Goal: Information Seeking & Learning: Find specific fact

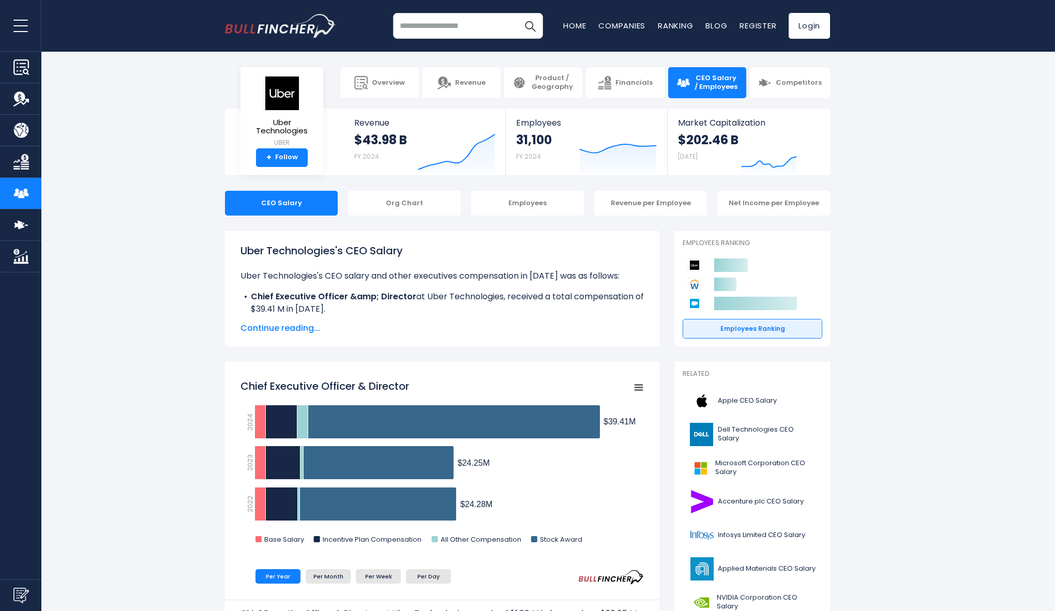
click at [292, 328] on span "Continue reading..." at bounding box center [442, 328] width 403 height 12
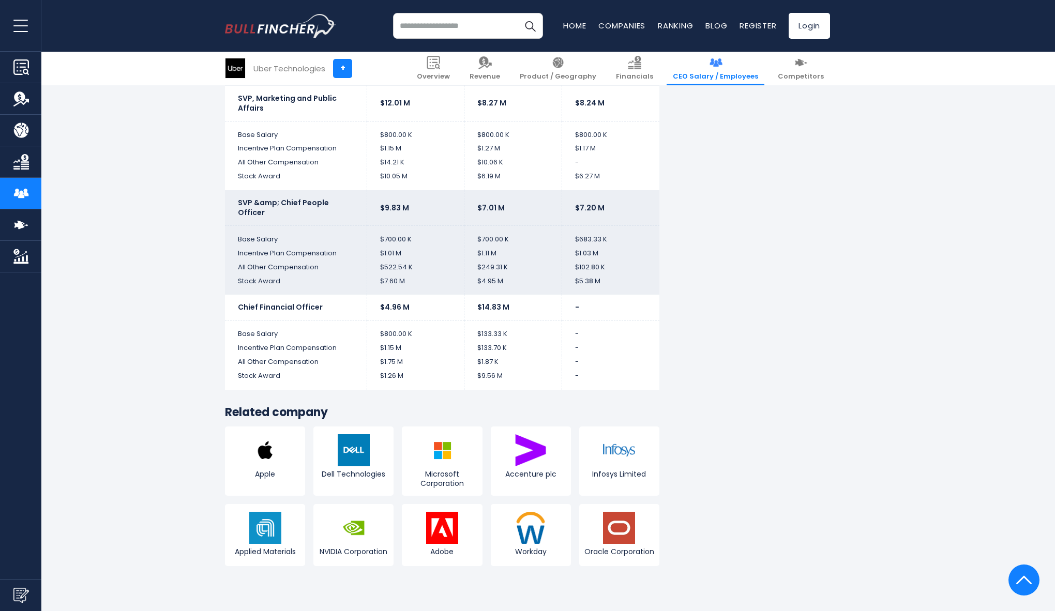
scroll to position [2333, 0]
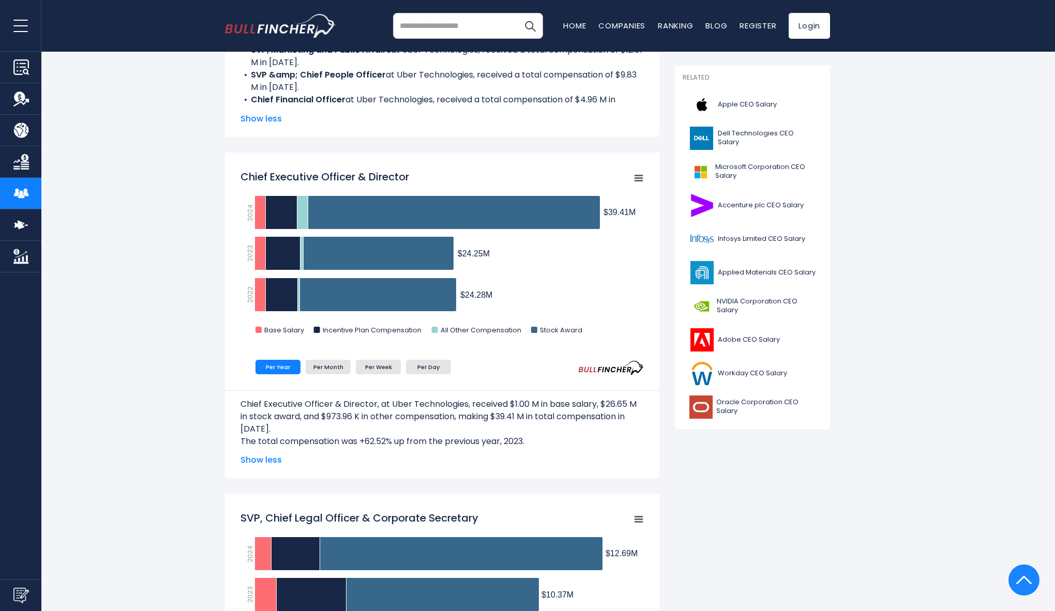
scroll to position [0, 0]
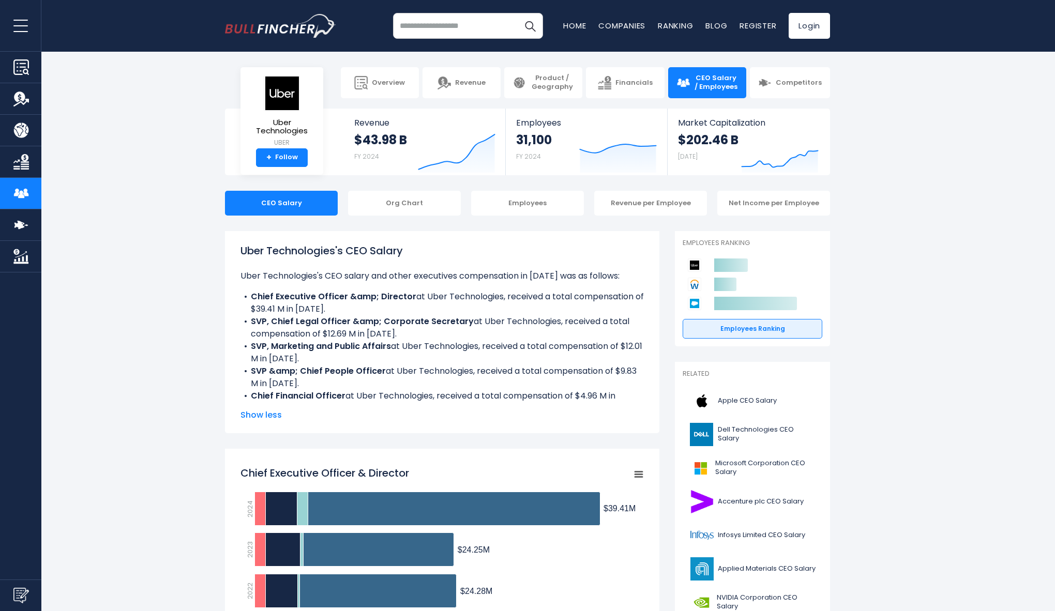
click at [389, 209] on div "Org Chart" at bounding box center [404, 203] width 113 height 25
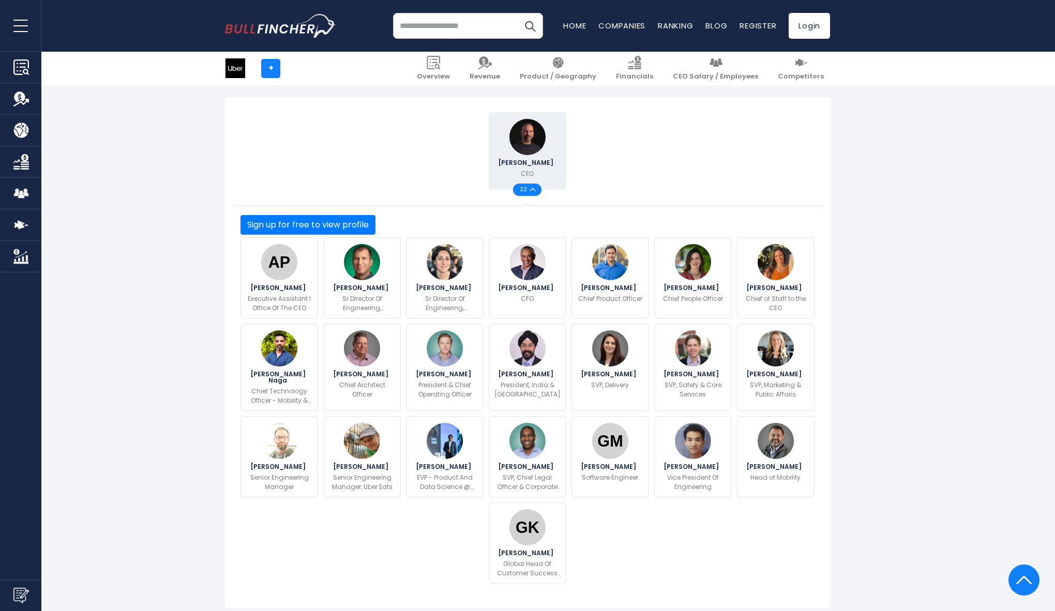
scroll to position [247, 0]
